Goal: Navigation & Orientation: Find specific page/section

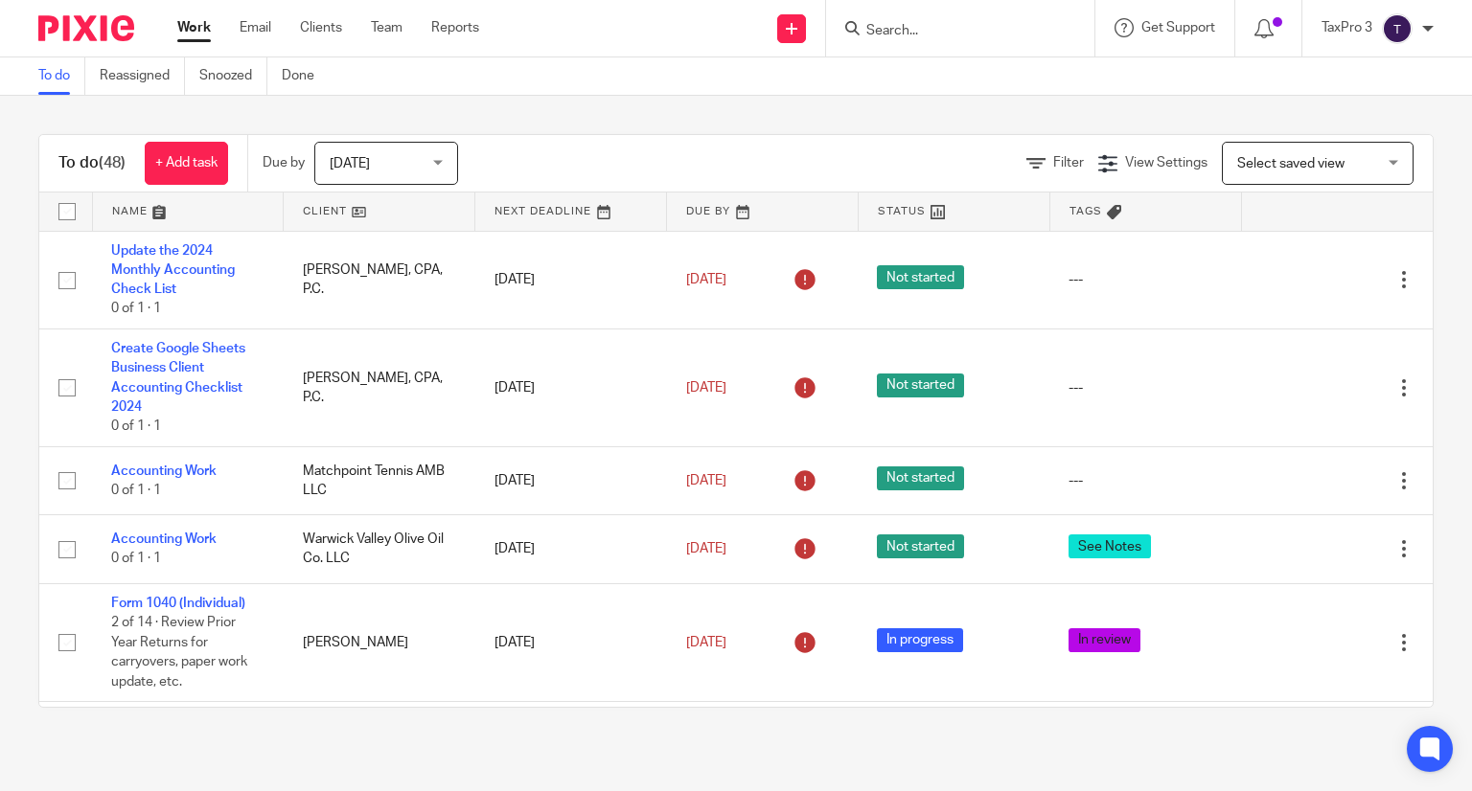
click at [321, 211] on link at bounding box center [379, 212] width 191 height 38
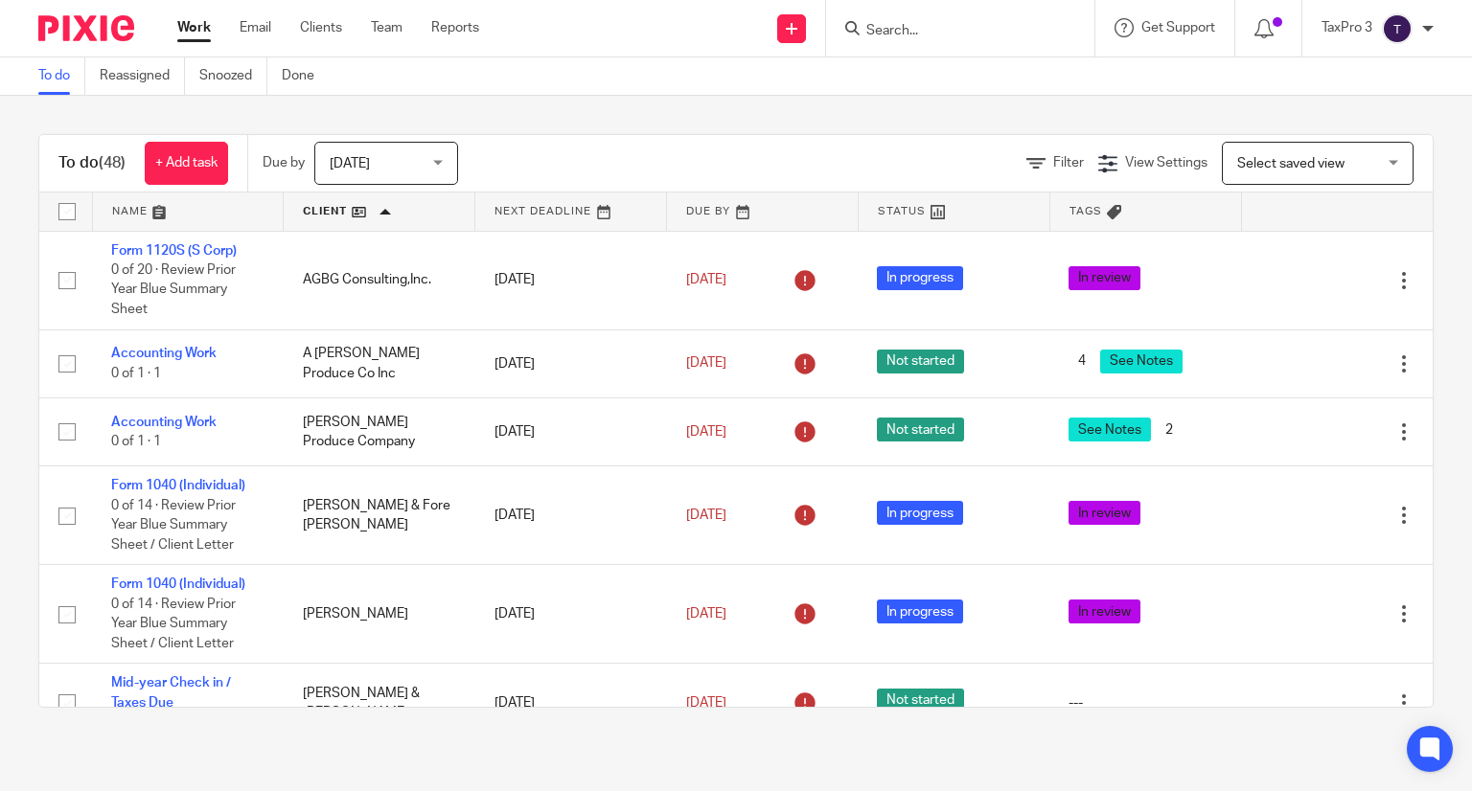
click at [321, 211] on link at bounding box center [379, 212] width 191 height 38
